Goal: Check status: Check status

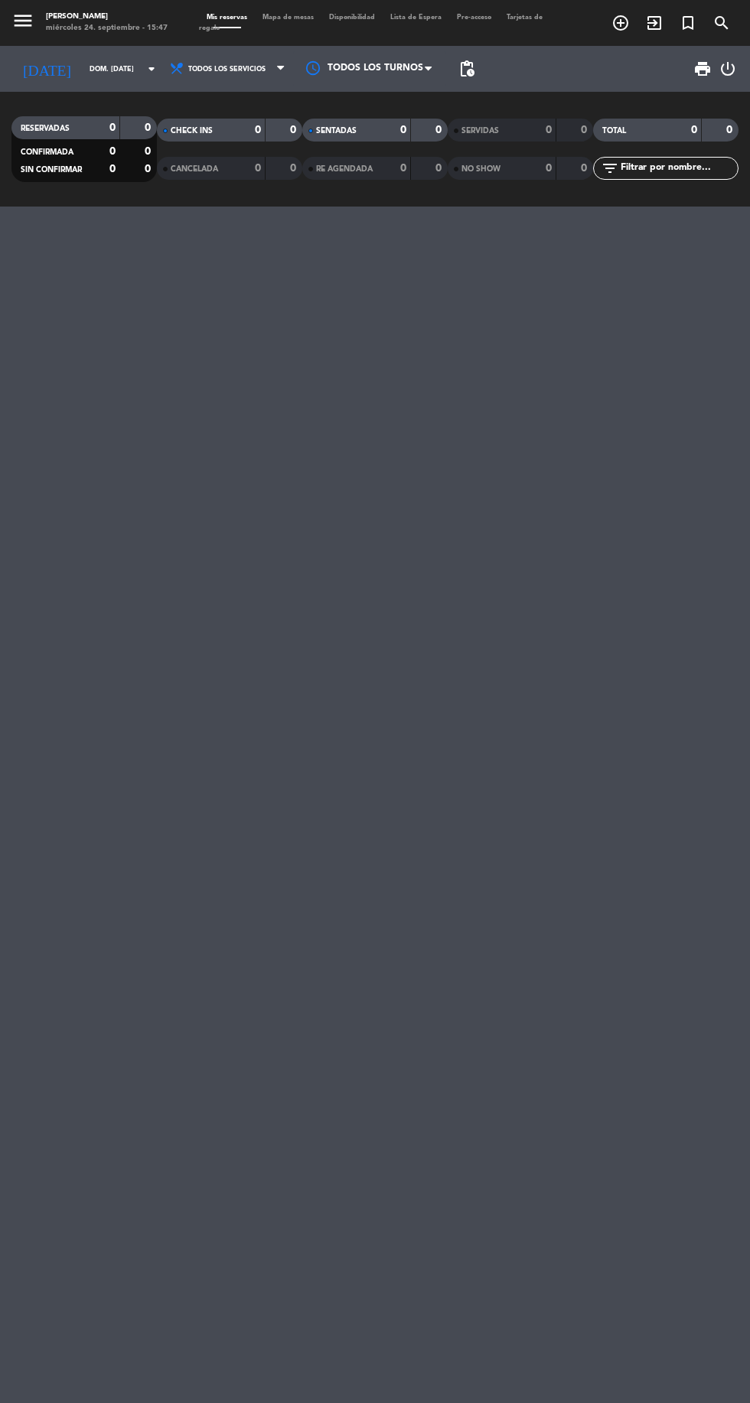
click at [104, 71] on input "dom. [DATE]" at bounding box center [130, 69] width 96 height 24
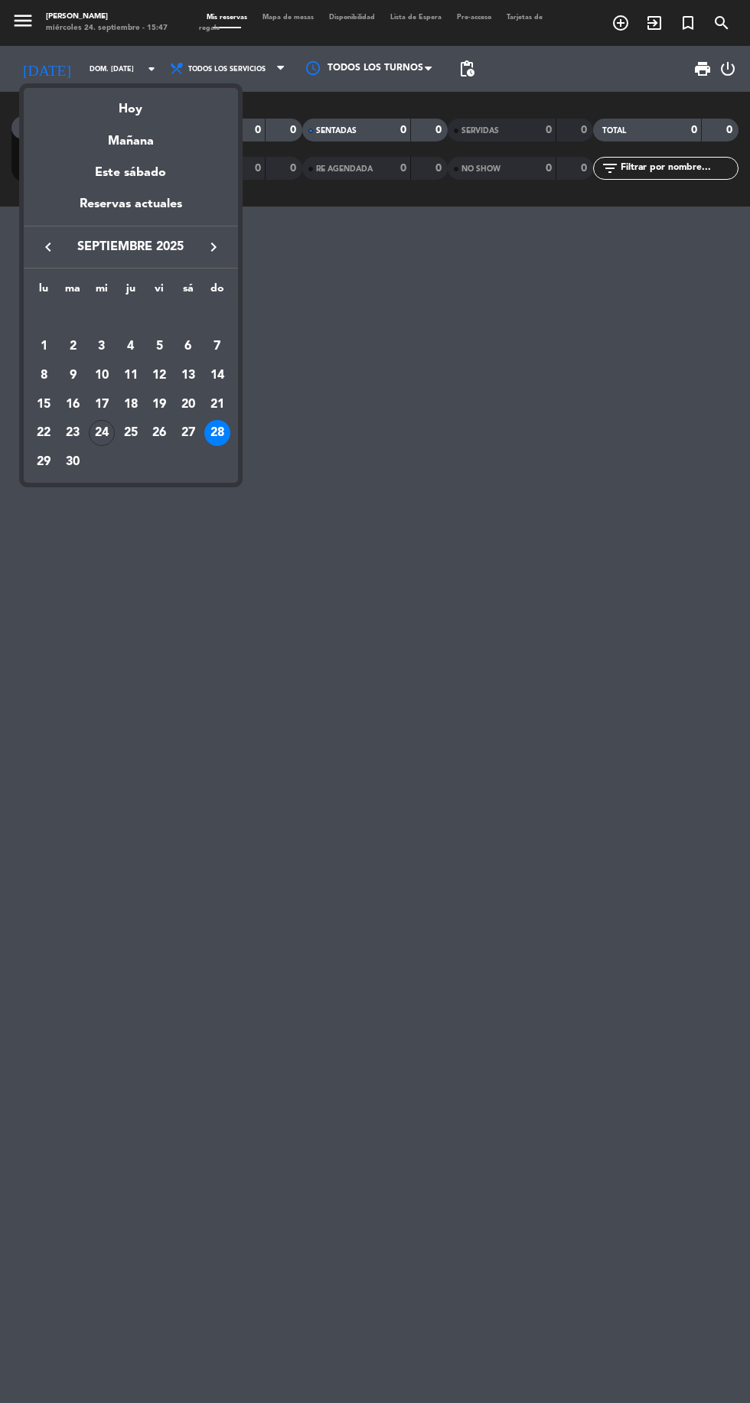
click at [130, 432] on div "25" at bounding box center [131, 433] width 26 height 26
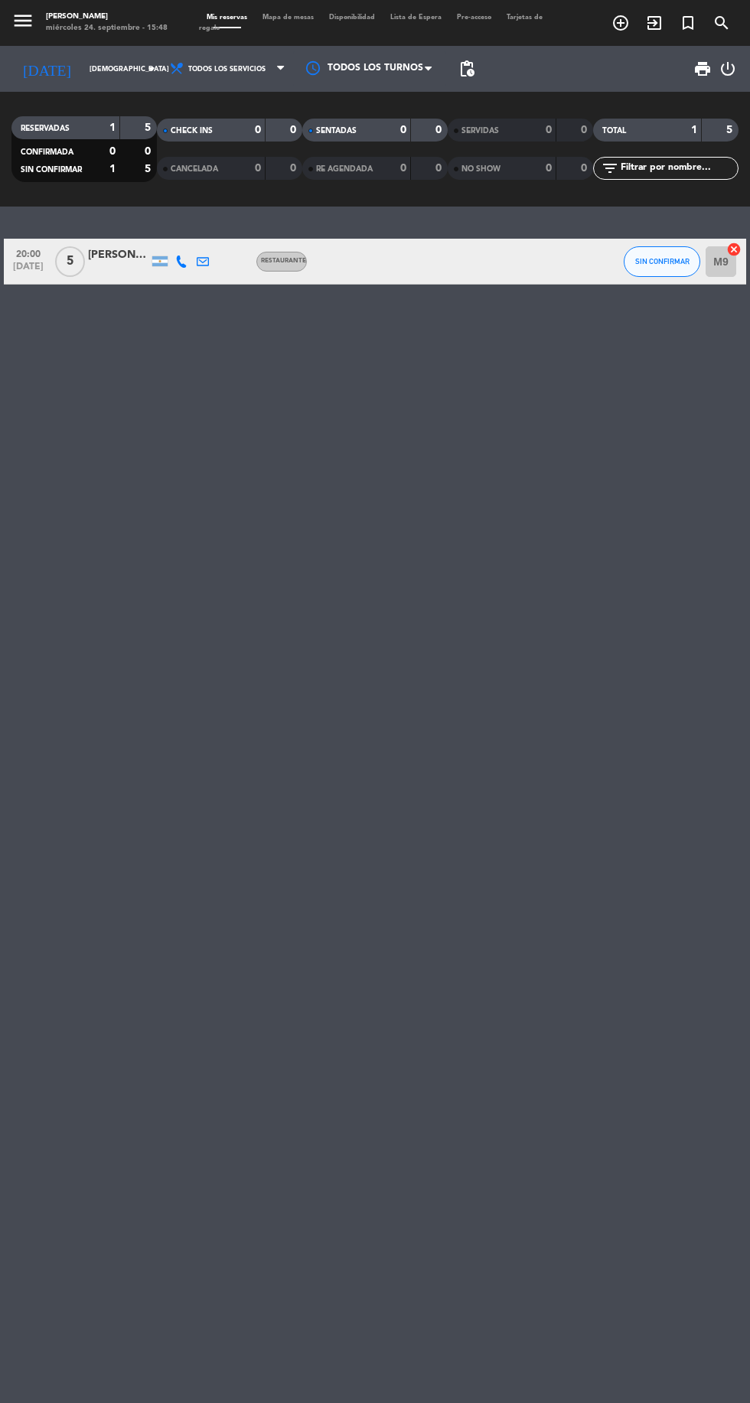
click at [96, 74] on input "[DEMOGRAPHIC_DATA] [DATE]" at bounding box center [130, 69] width 96 height 24
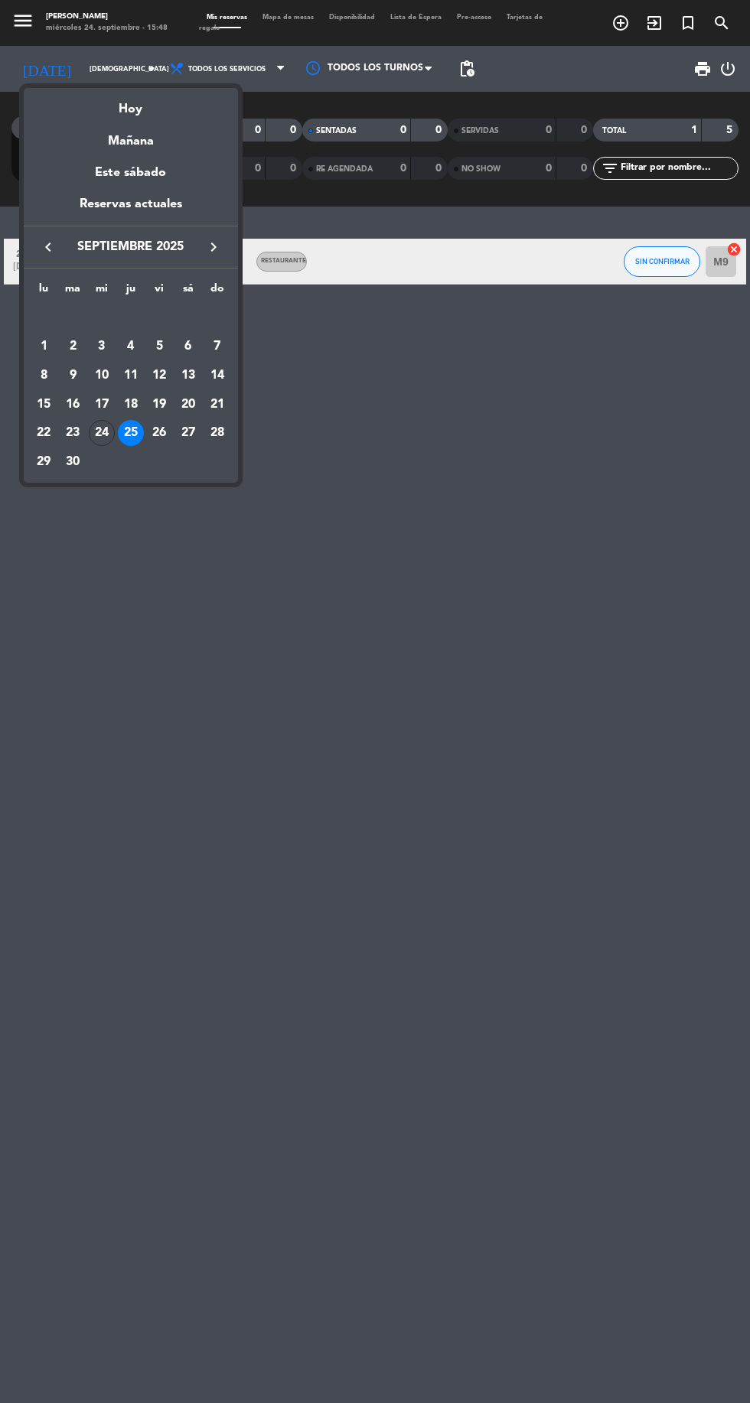
click at [162, 436] on div "26" at bounding box center [159, 433] width 26 height 26
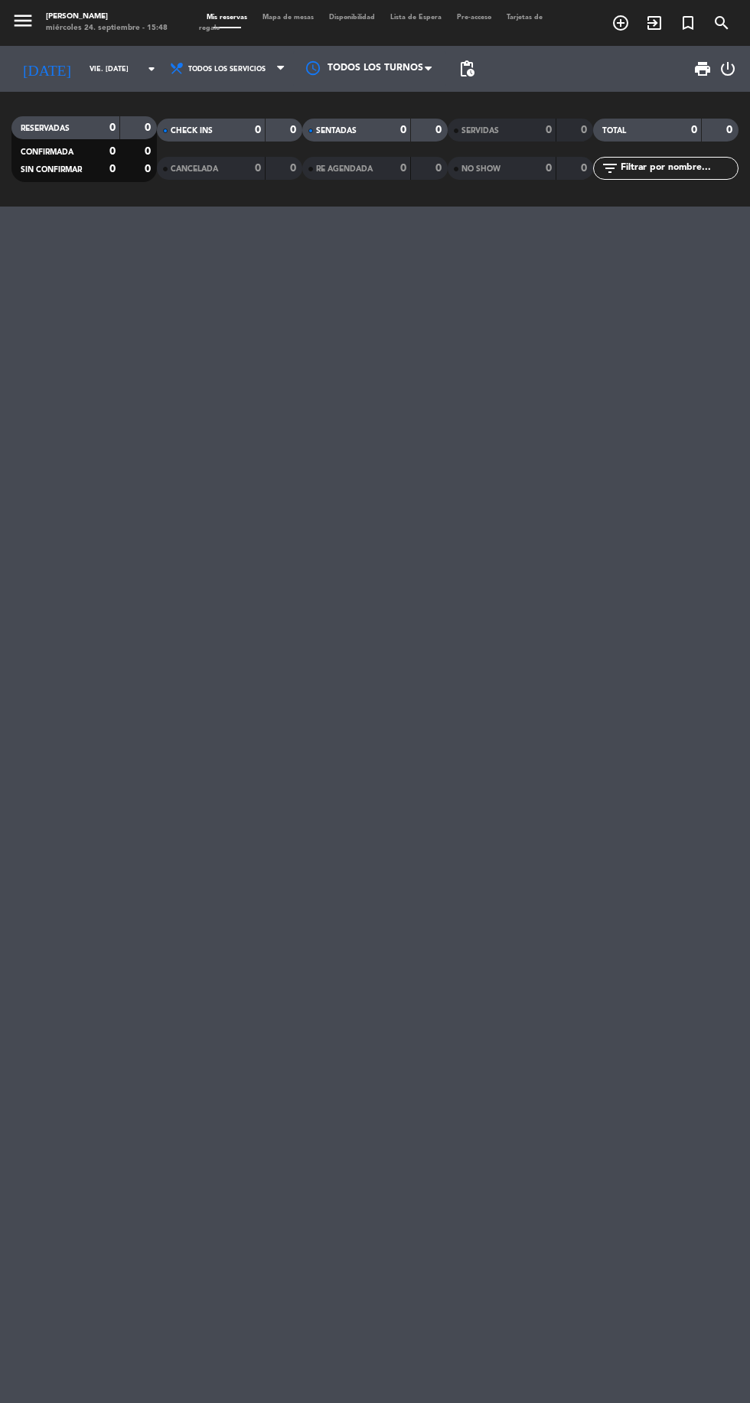
click at [116, 68] on input "vie. [DATE]" at bounding box center [130, 69] width 96 height 24
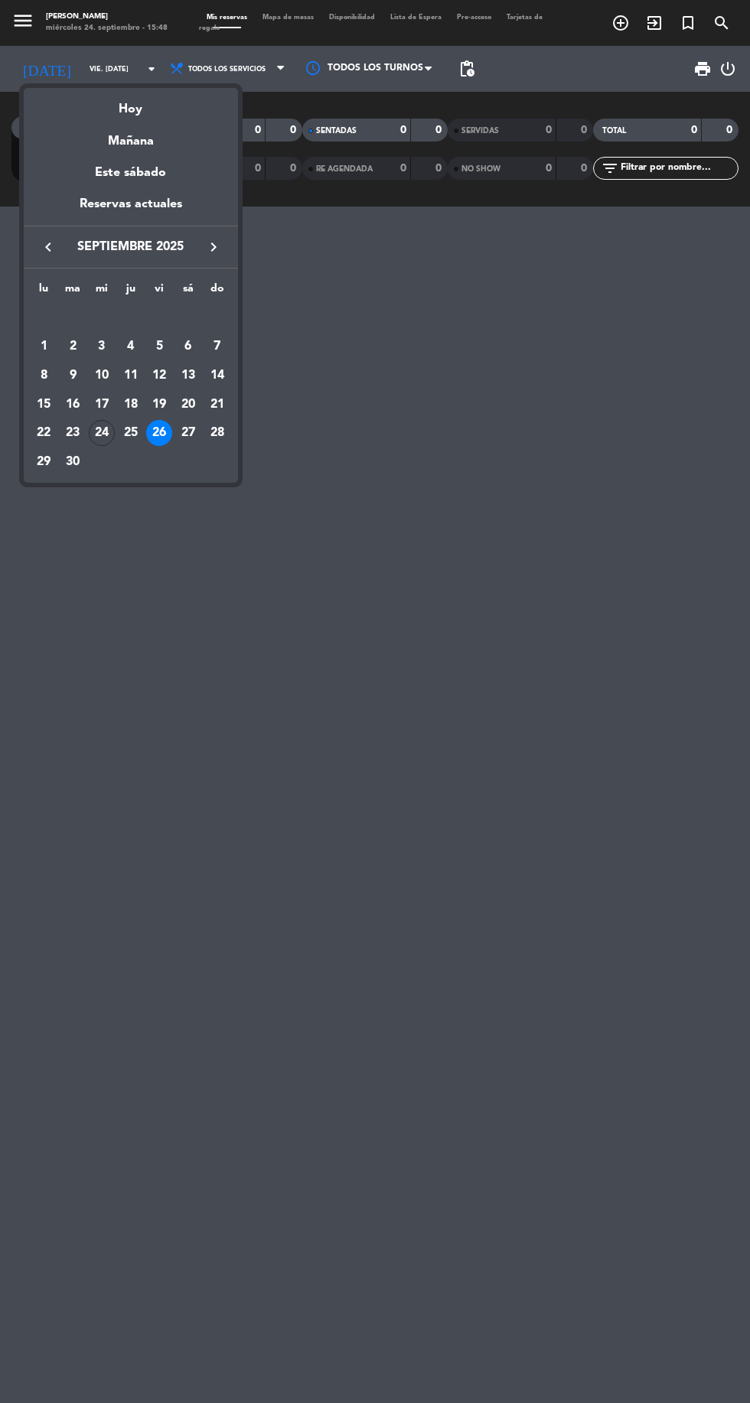
click at [187, 432] on div "27" at bounding box center [188, 433] width 26 height 26
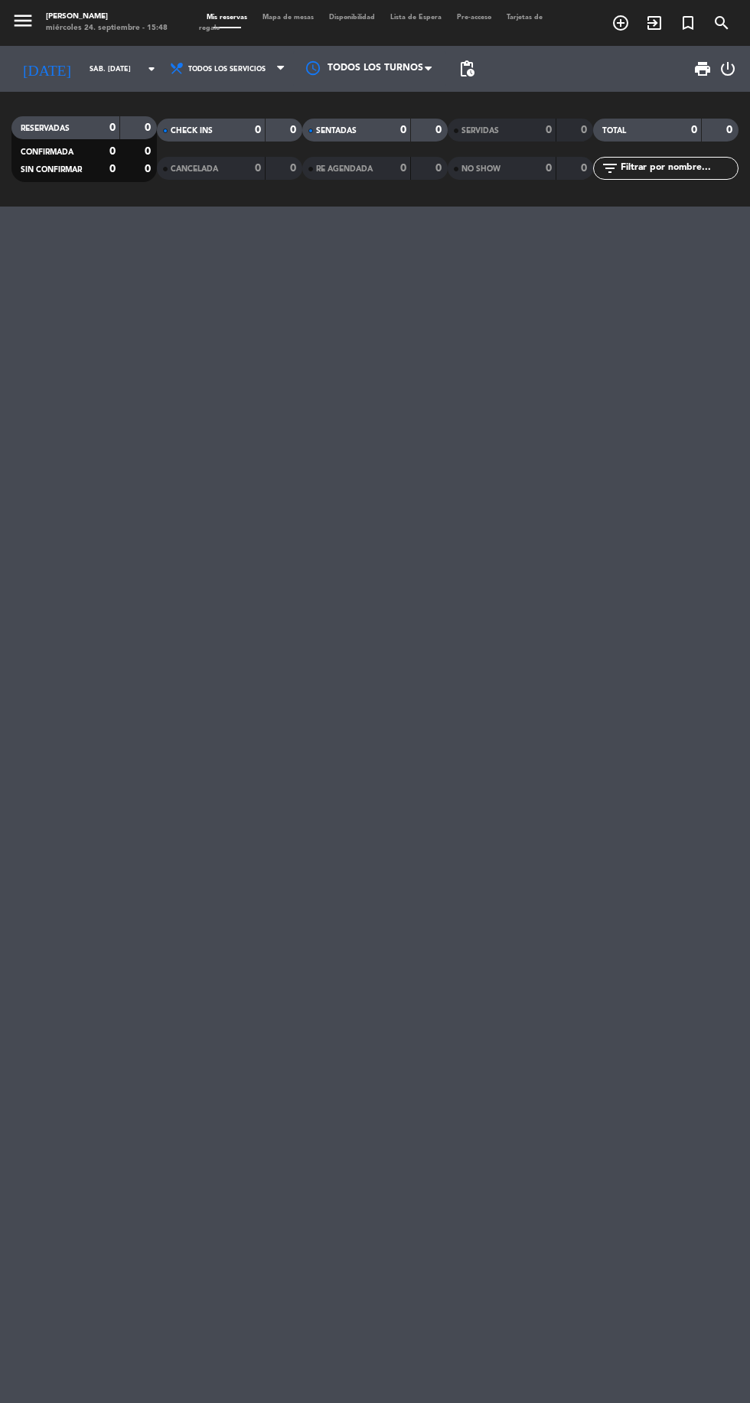
click at [106, 69] on input "sáb. [DATE]" at bounding box center [130, 69] width 96 height 24
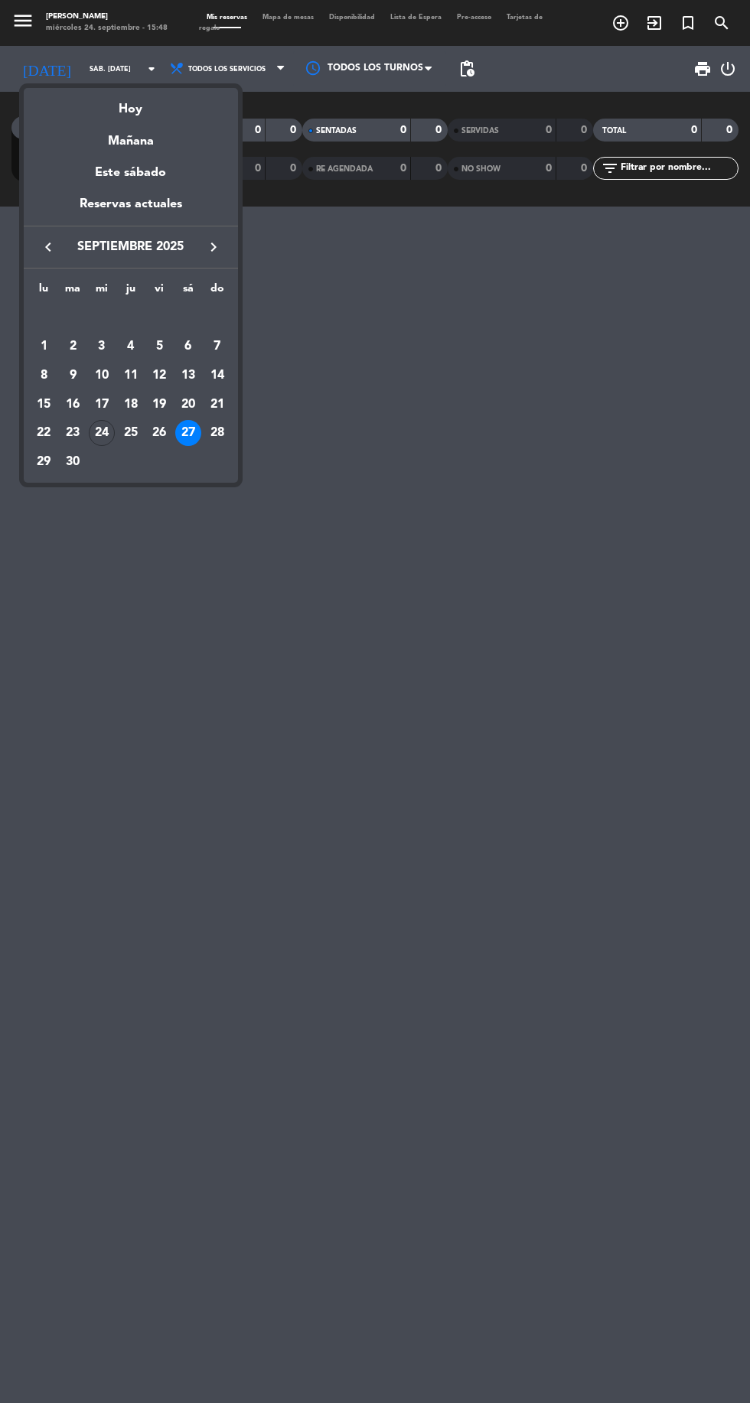
click at [226, 425] on div "28" at bounding box center [217, 433] width 26 height 26
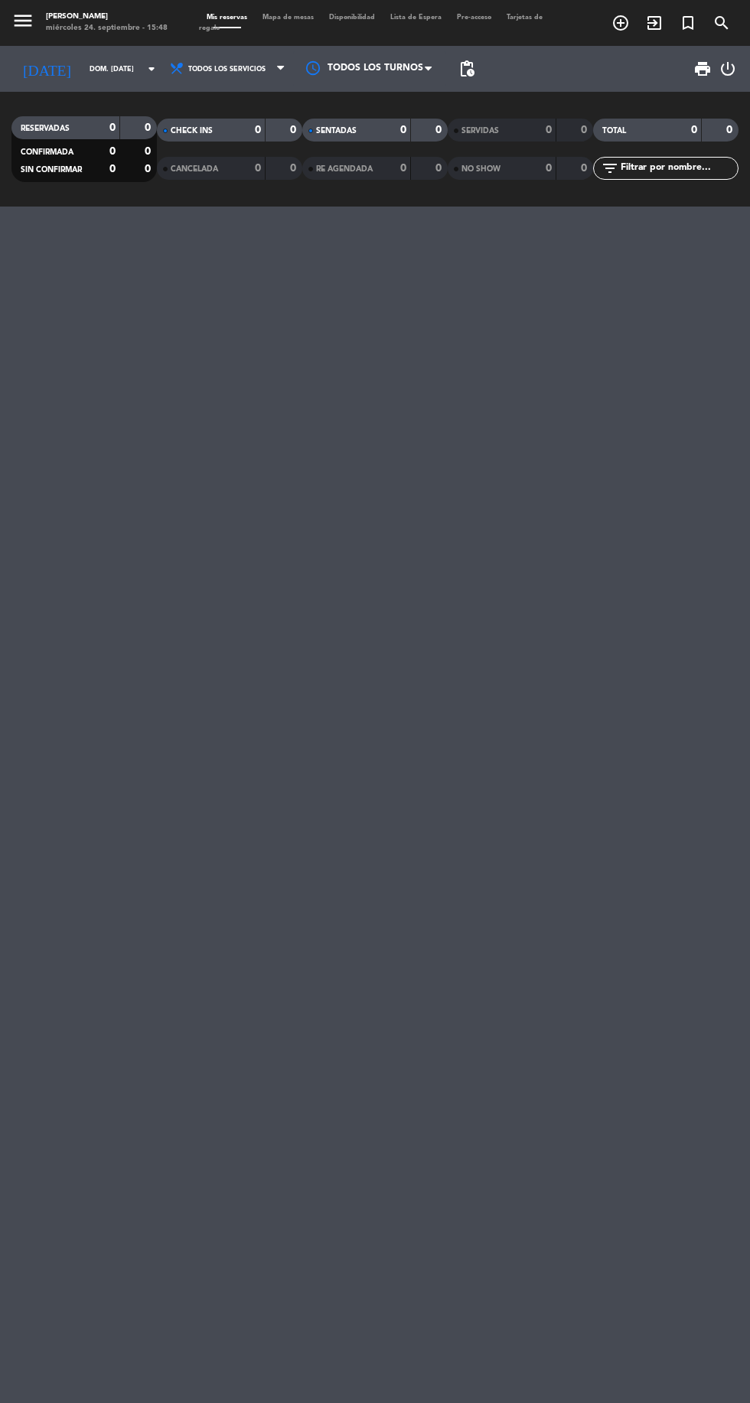
click at [93, 68] on input "dom. [DATE]" at bounding box center [130, 69] width 96 height 24
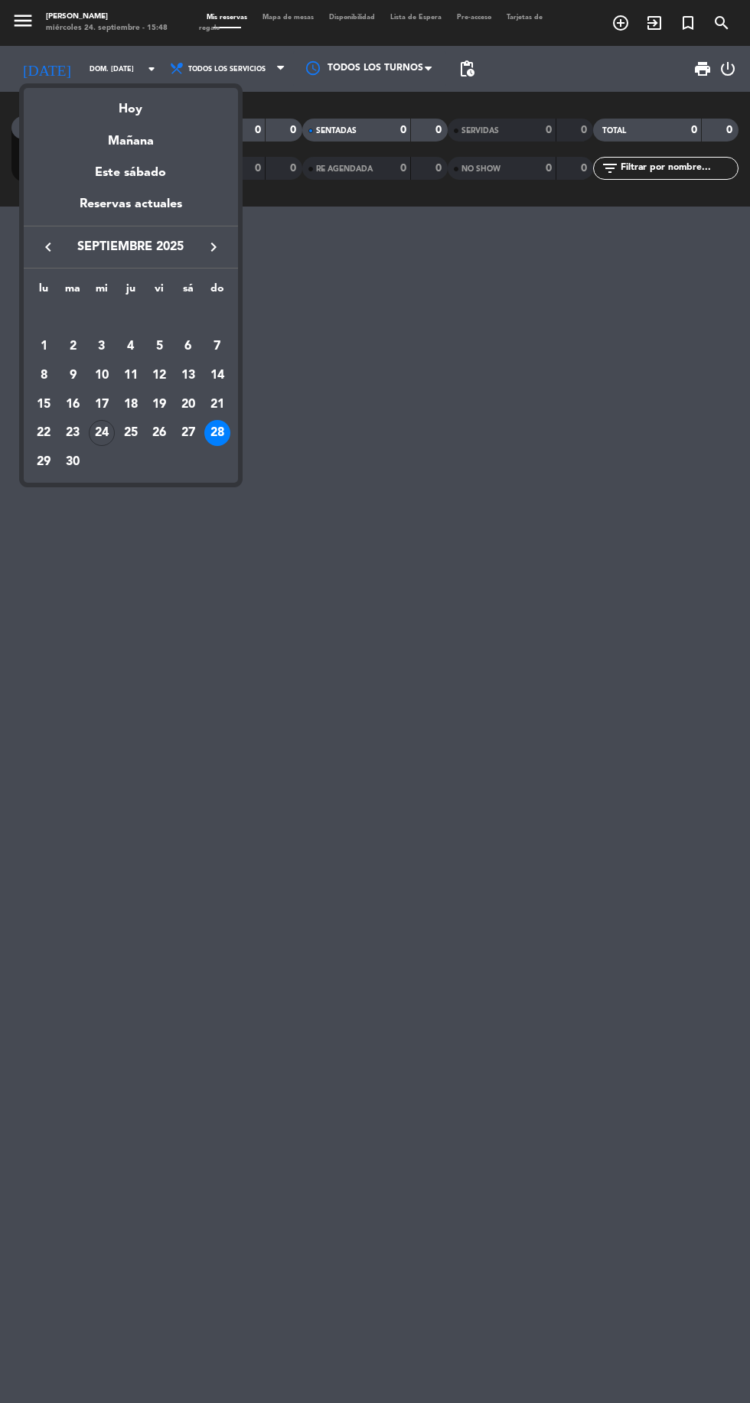
click at [130, 432] on div "25" at bounding box center [131, 433] width 26 height 26
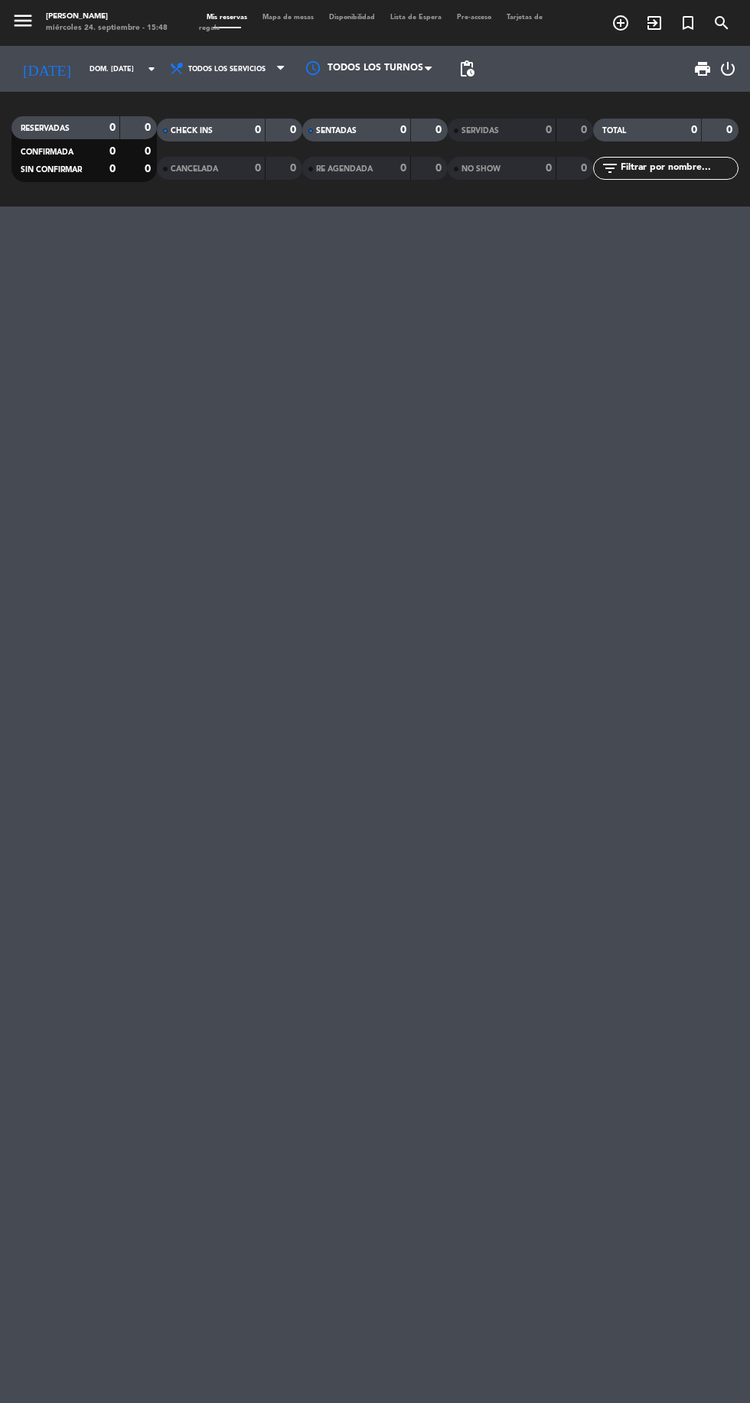
type input "[DEMOGRAPHIC_DATA] [DATE]"
